Goal: Navigation & Orientation: Find specific page/section

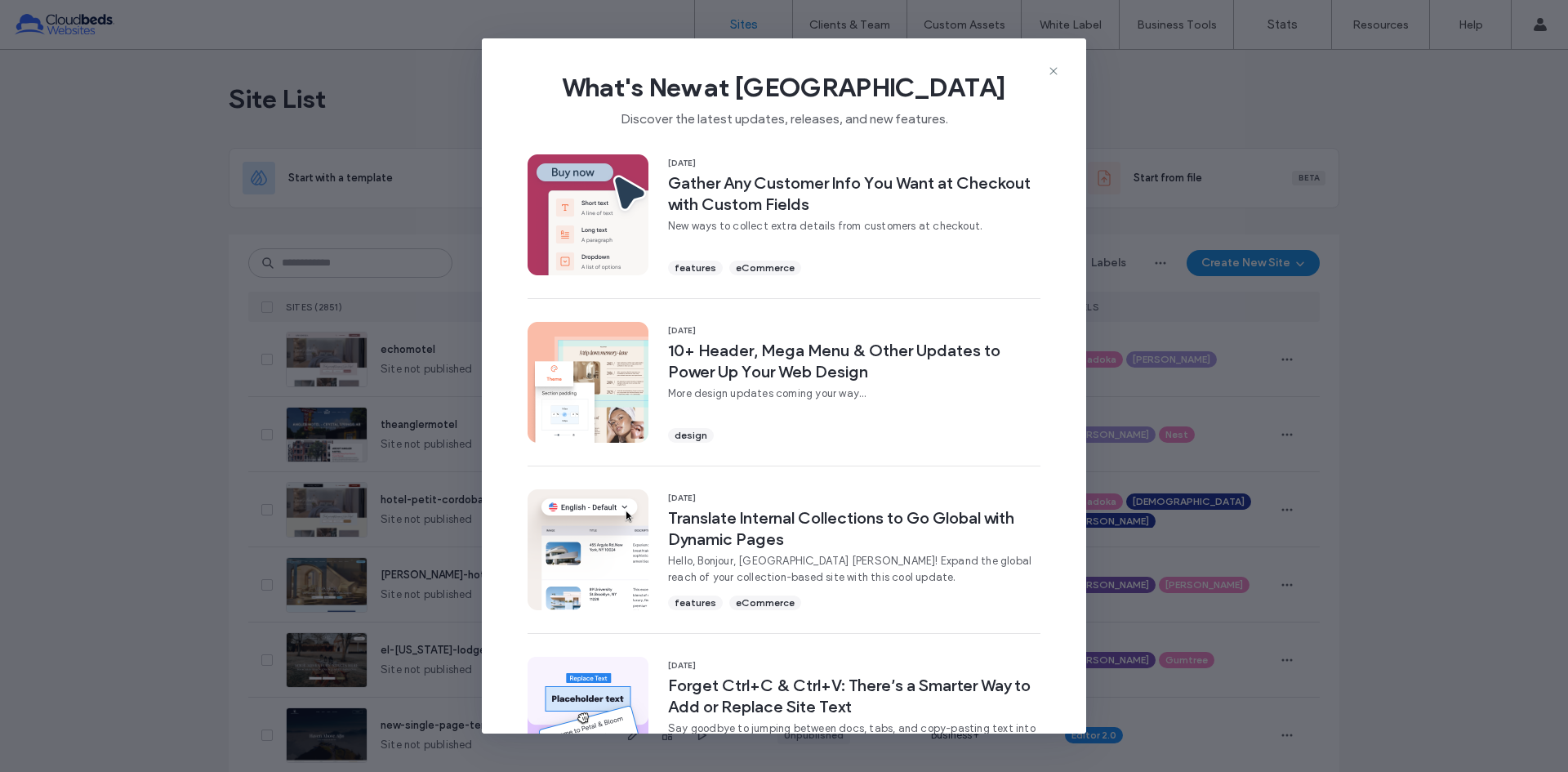
click at [1057, 74] on icon at bounding box center [1053, 71] width 13 height 13
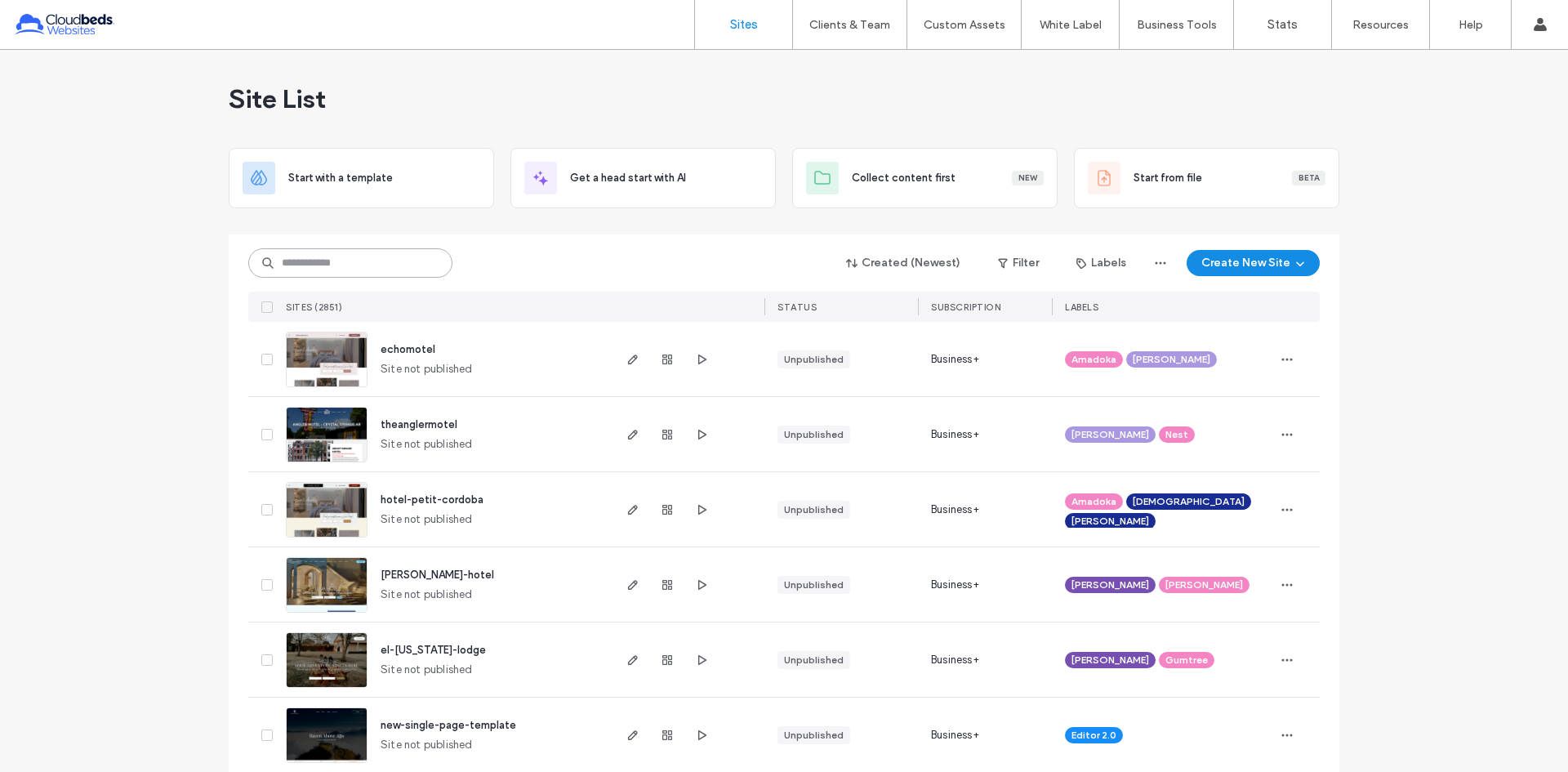
click at [353, 252] on input at bounding box center [350, 263] width 204 height 29
paste input "********"
type input "********"
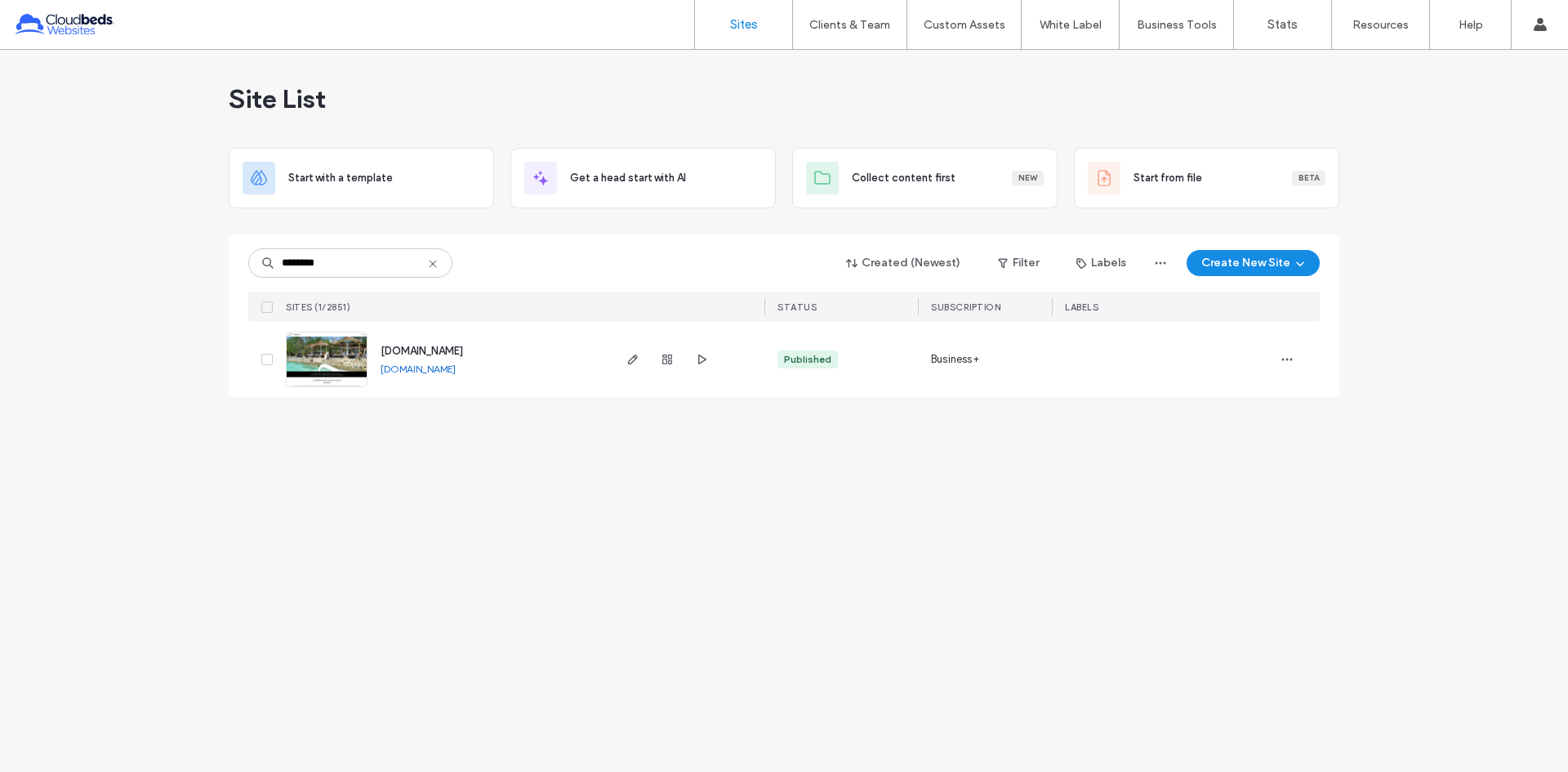
click at [432, 352] on span "[DOMAIN_NAME]" at bounding box center [421, 351] width 82 height 12
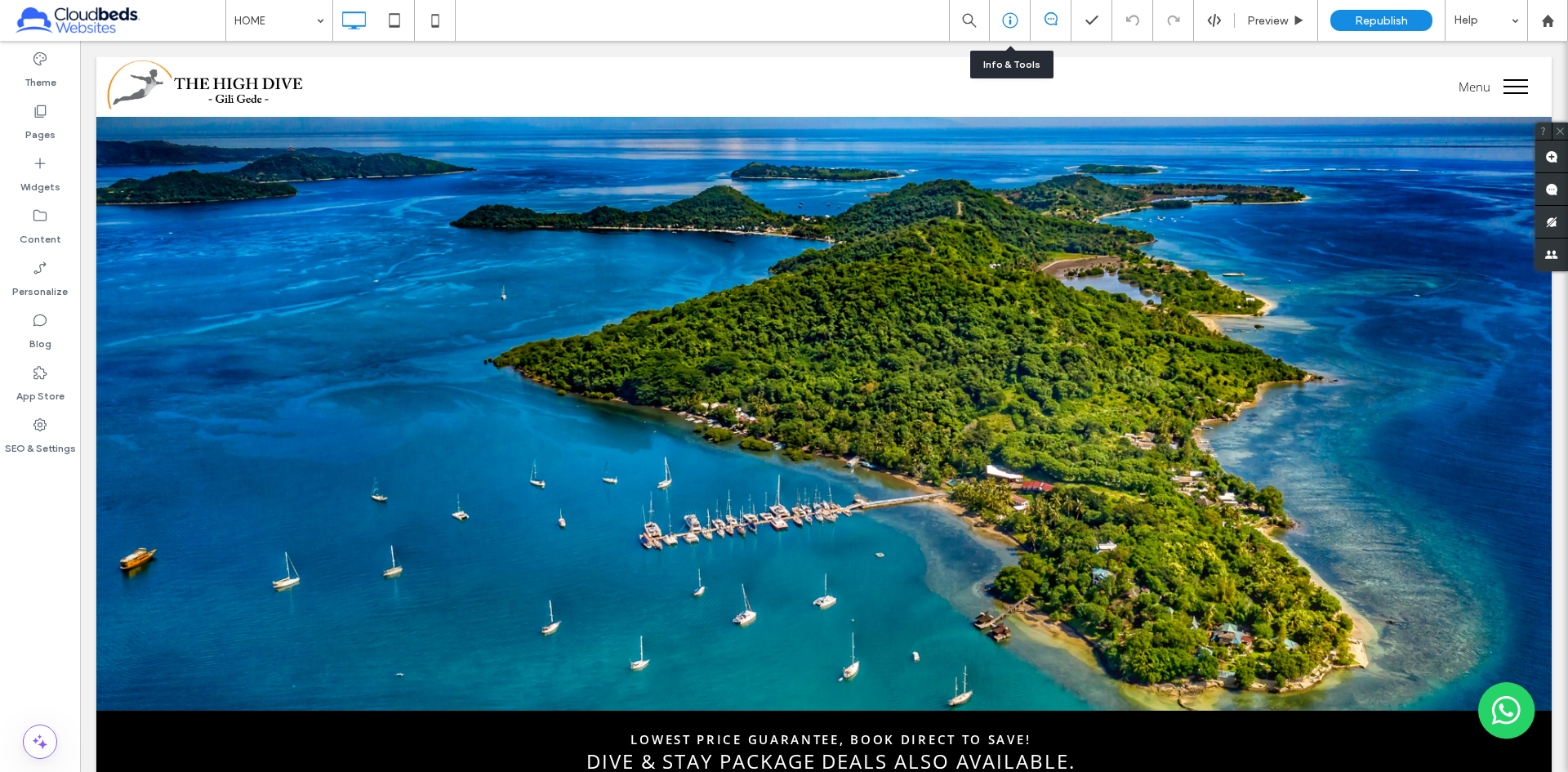
click at [1014, 24] on icon at bounding box center [1010, 20] width 16 height 16
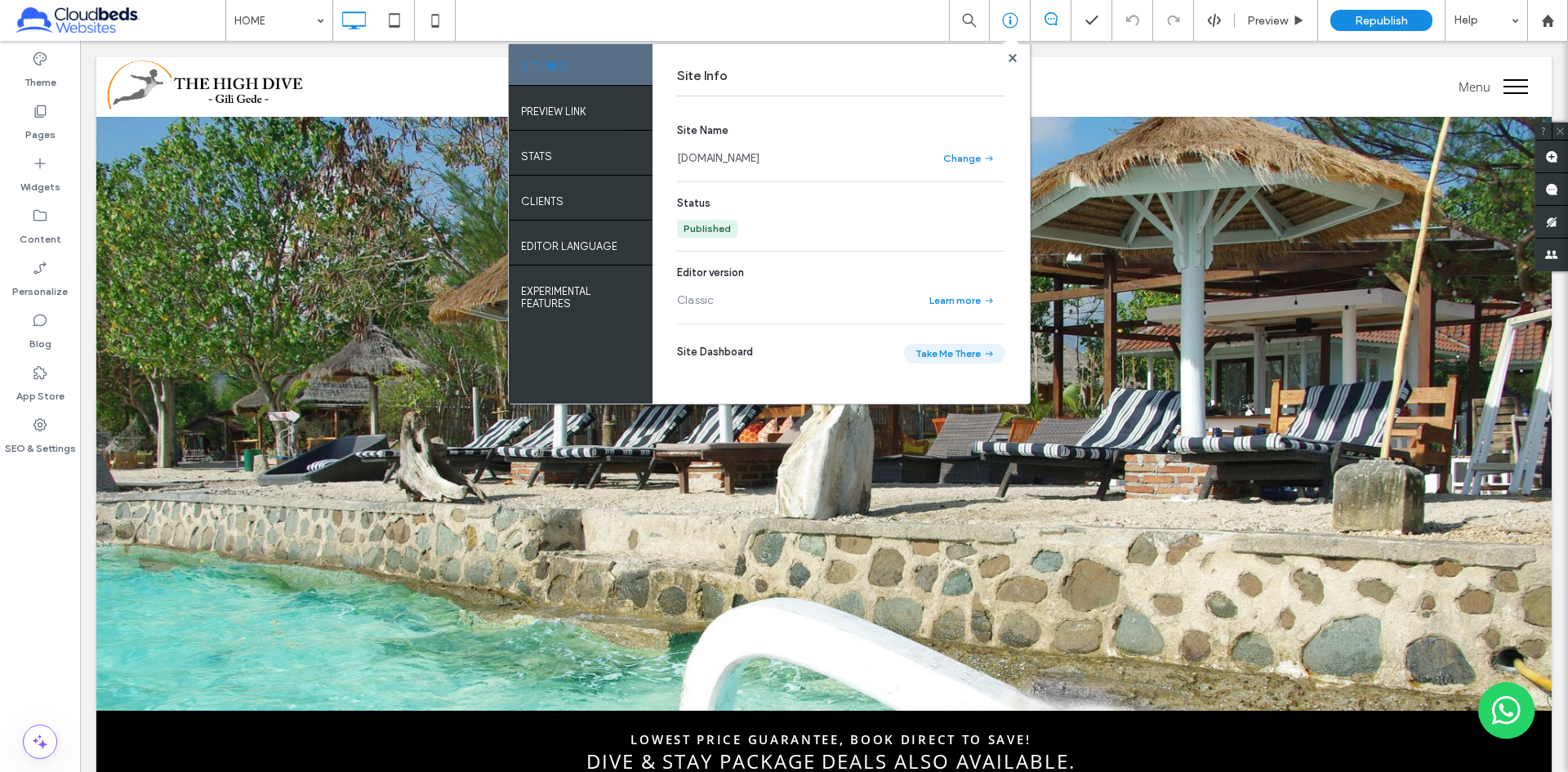
click at [945, 354] on button "Take Me There" at bounding box center [954, 353] width 101 height 20
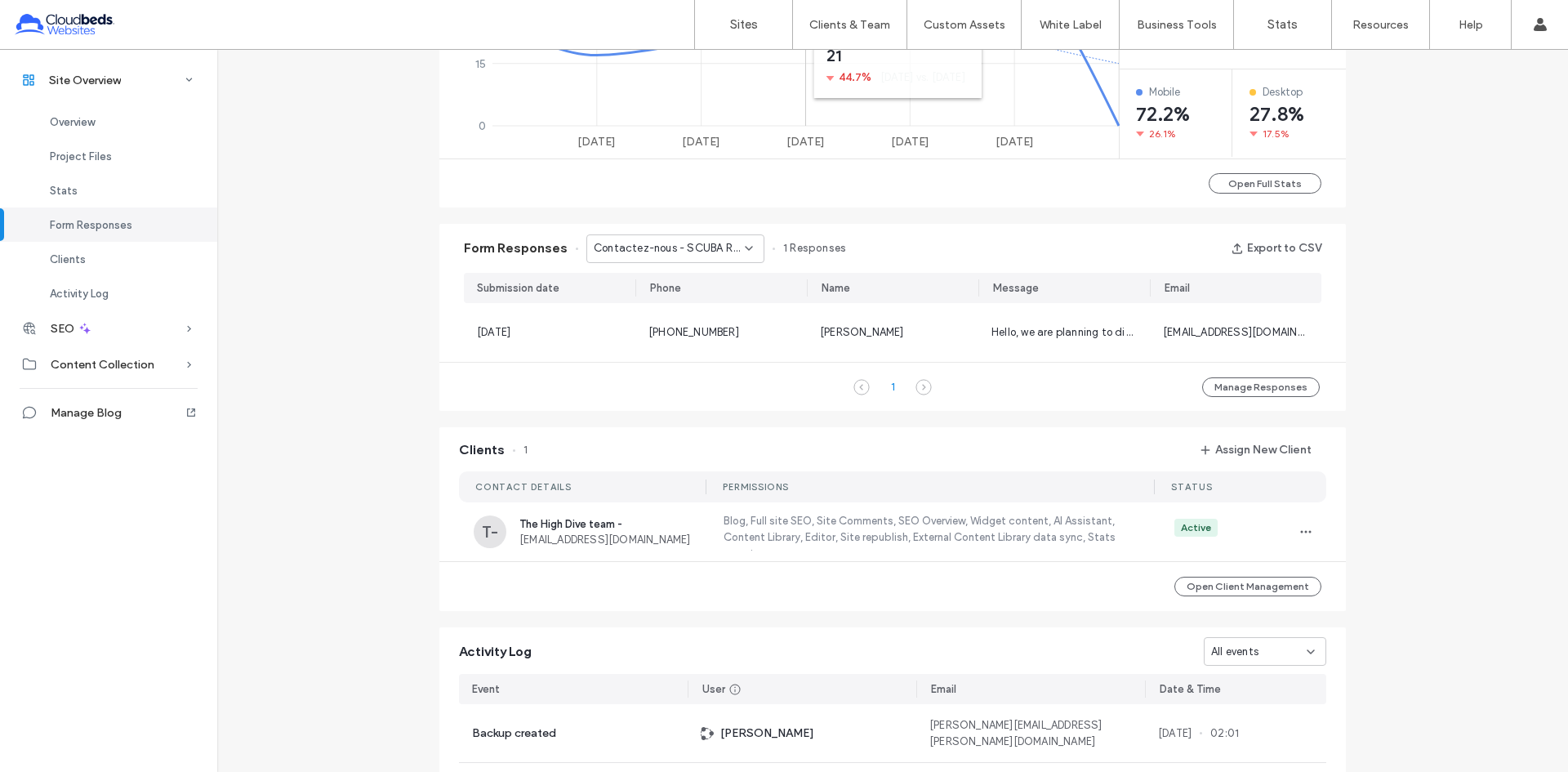
scroll to position [899, 0]
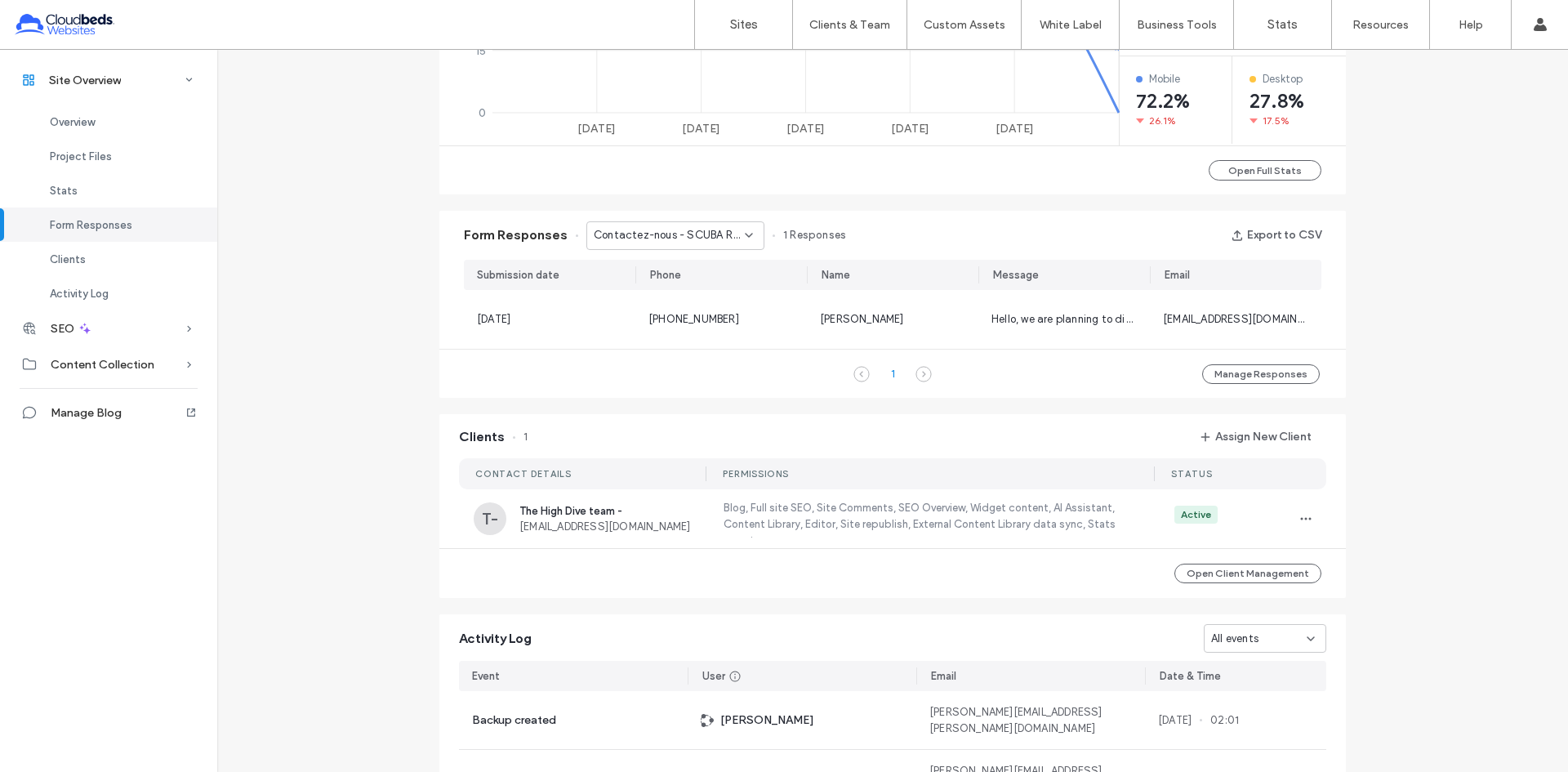
click at [383, 249] on div "Site Overview www.thehighdiveindonesia.com Site ID: c610b9fe http://www.thehigh…" at bounding box center [893, 114] width 1351 height 1927
click at [667, 238] on span "Contactez-nous - SCUBA REFRESHER page" at bounding box center [670, 234] width 151 height 16
click at [675, 286] on span "Contact Us - CONTACT / HOW TO GET HERE page" at bounding box center [664, 293] width 157 height 16
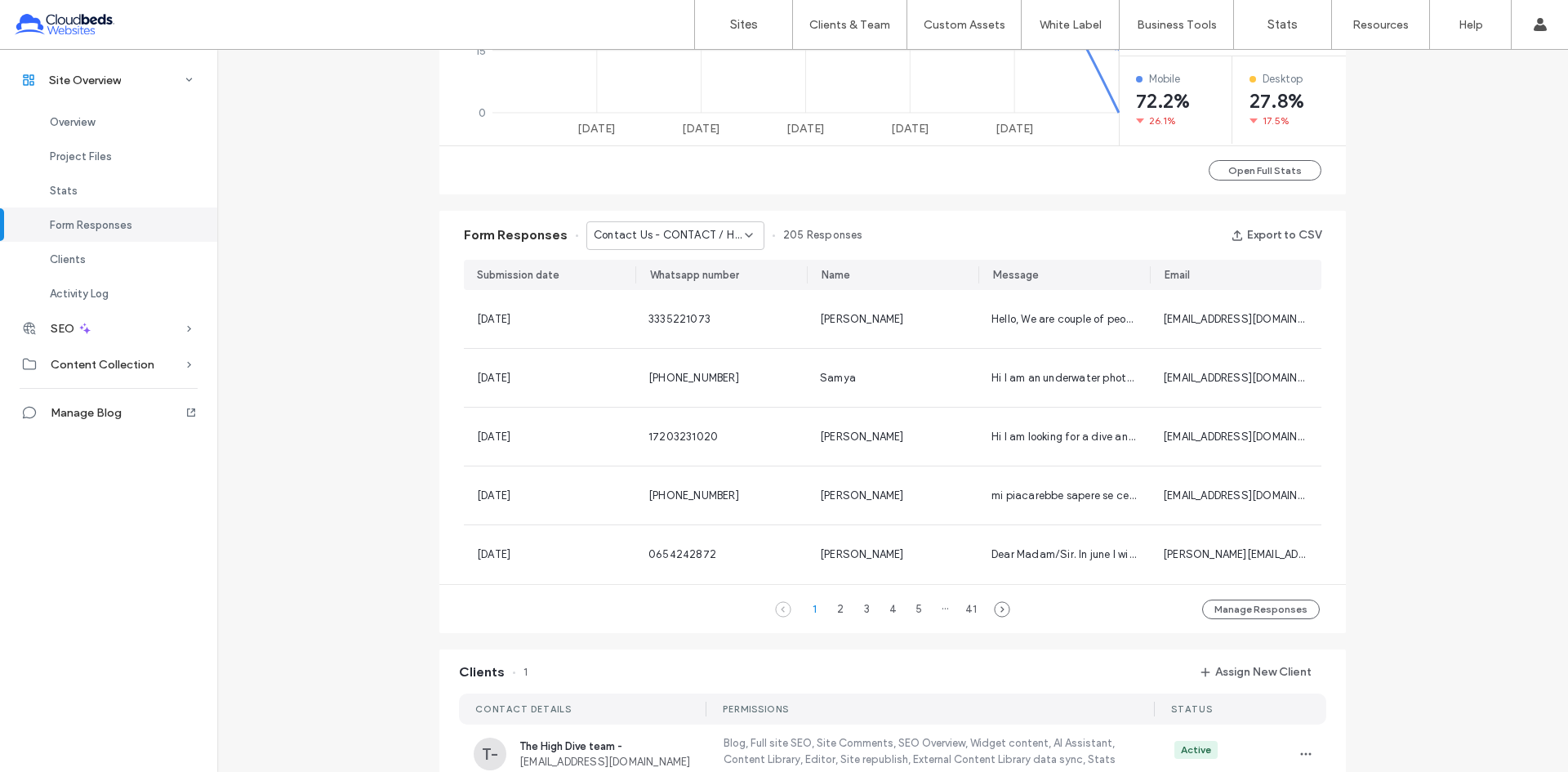
click at [656, 237] on span "Contact Us - CONTACT / HOW TO GET HERE page" at bounding box center [670, 234] width 151 height 16
click at [653, 317] on span "Contact Us - CONTACT / HOW TO GET HERE page" at bounding box center [664, 321] width 157 height 16
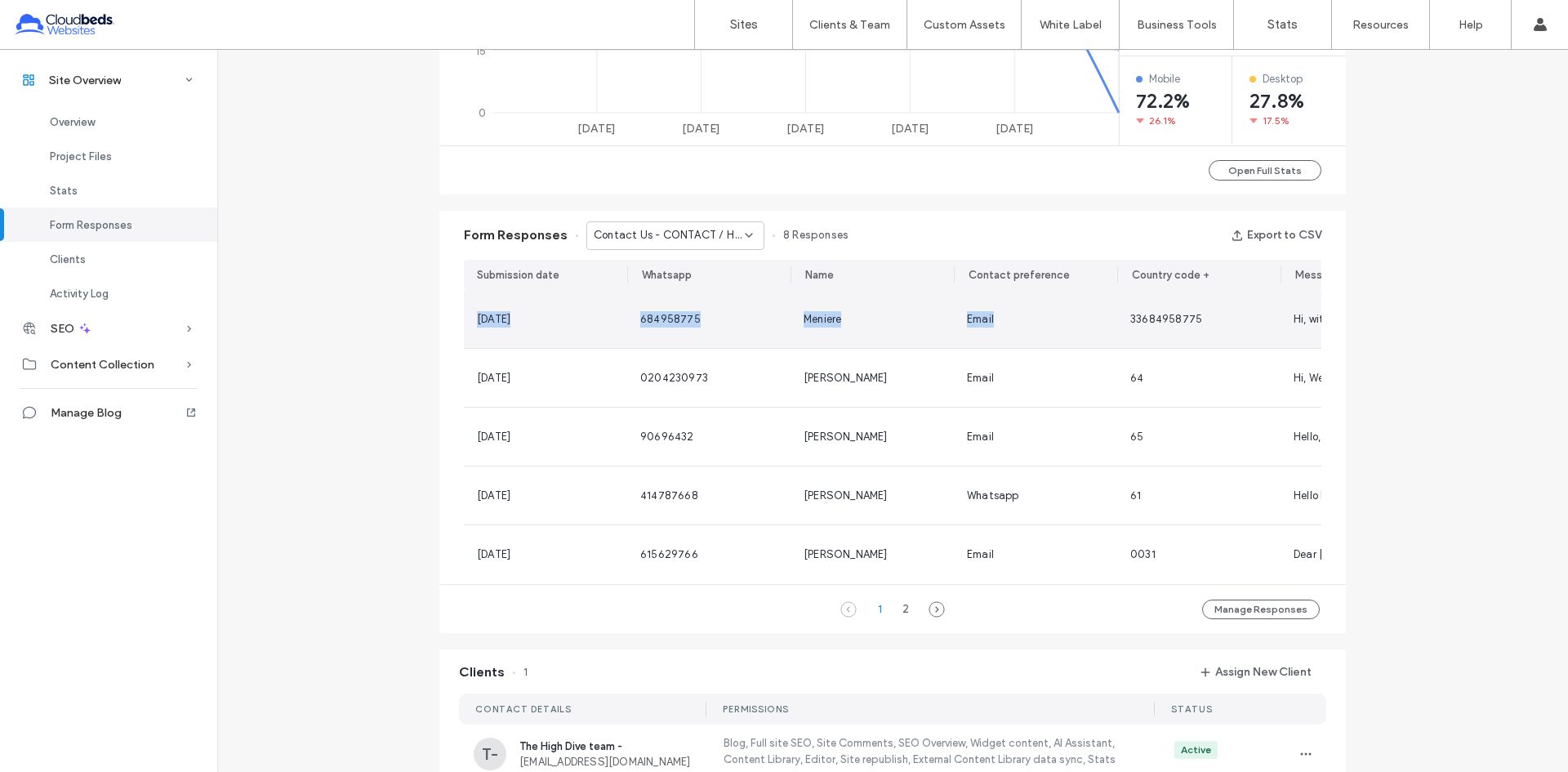
drag, startPoint x: 543, startPoint y: 329, endPoint x: 998, endPoint y: 311, distance: 455.4
click at [996, 331] on section "12 Aug, 2025 684958775 Meniere Email 33684958775 Hi, with my wife we will stay …" at bounding box center [893, 437] width 858 height 294
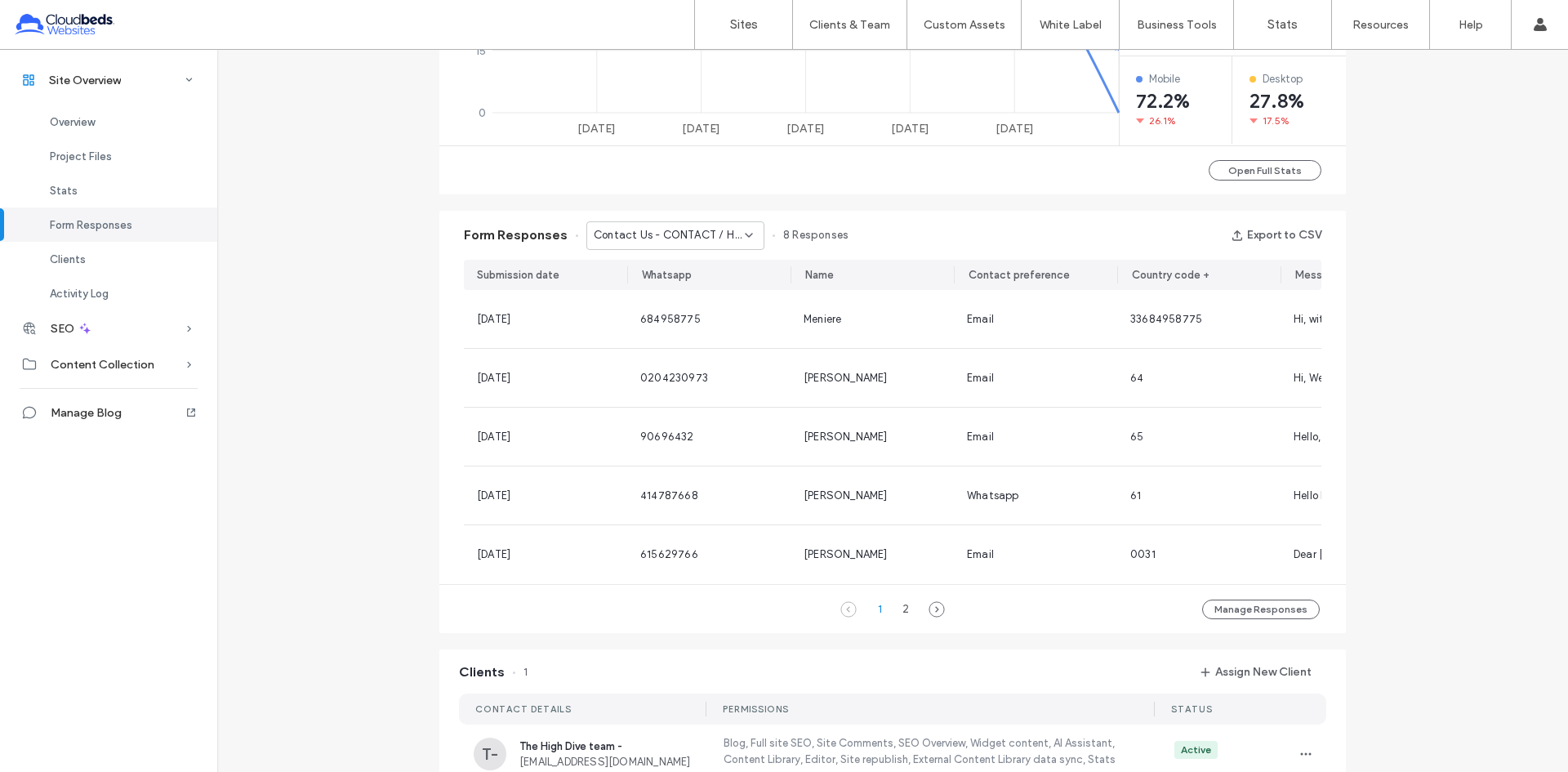
click at [715, 238] on span "Contact Us - CONTACT / HOW TO GET HERE page" at bounding box center [670, 234] width 151 height 16
click at [694, 342] on span "Contact Us - Enquiry popup" at bounding box center [656, 350] width 141 height 16
